Goal: Information Seeking & Learning: Learn about a topic

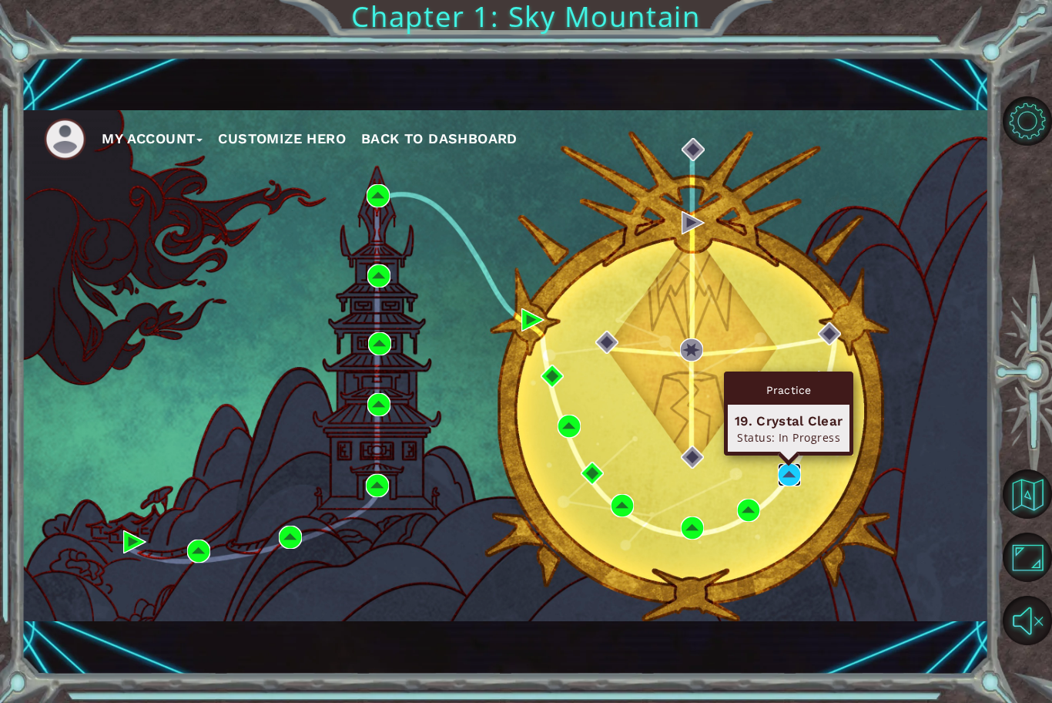
click at [789, 465] on img at bounding box center [789, 474] width 23 height 23
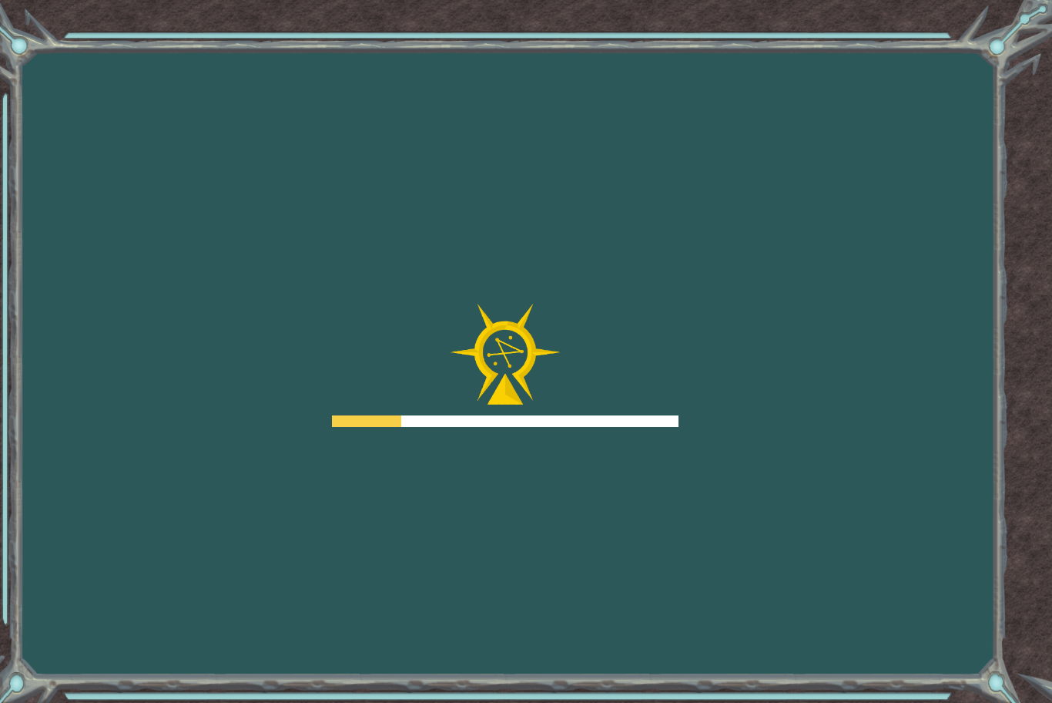
click at [422, 372] on div at bounding box center [505, 365] width 347 height 123
click at [428, 394] on div at bounding box center [505, 365] width 347 height 123
click at [429, 394] on div at bounding box center [505, 365] width 347 height 123
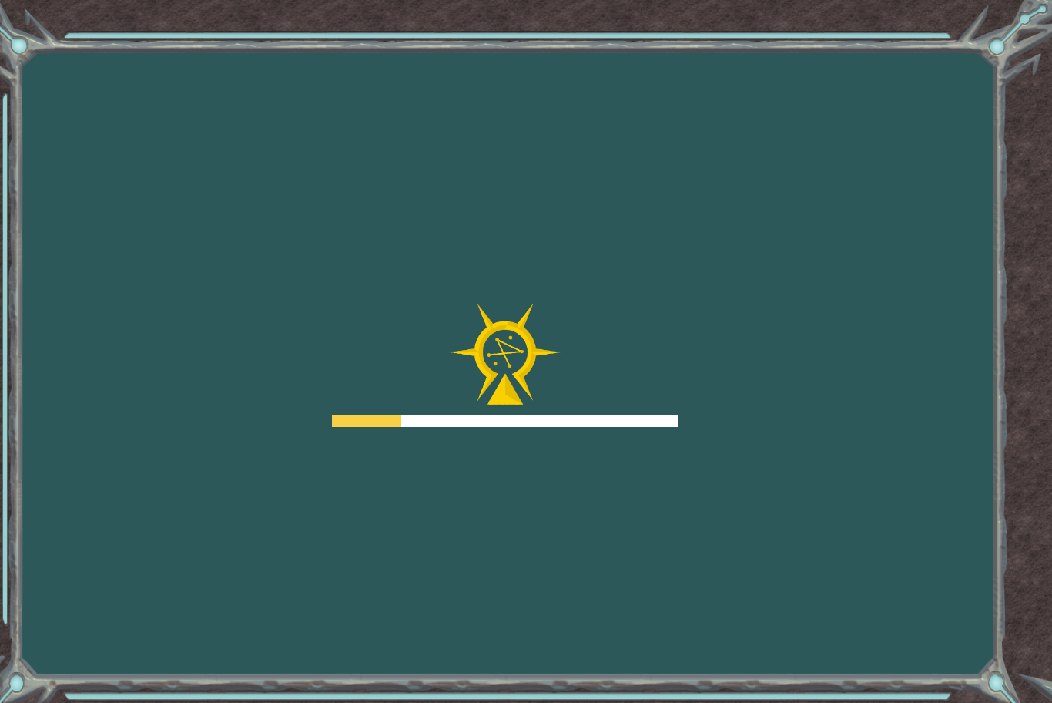
click at [429, 394] on div at bounding box center [505, 365] width 347 height 123
